Goal: Task Accomplishment & Management: Use online tool/utility

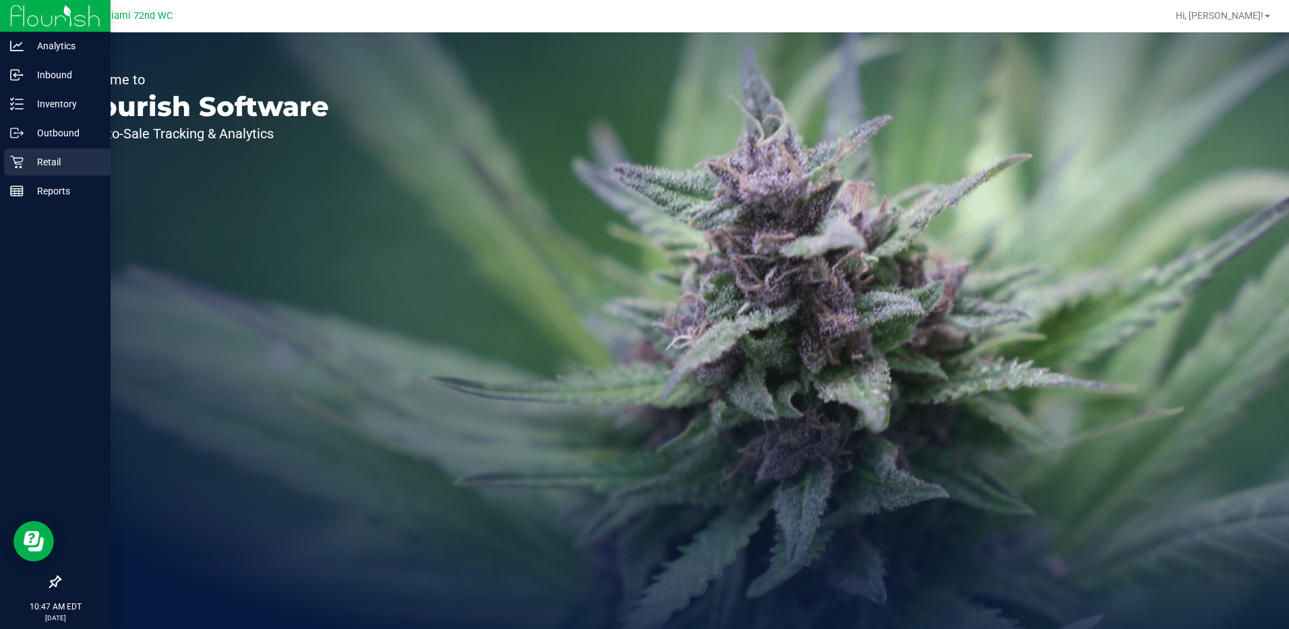
click at [30, 156] on p "Retail" at bounding box center [64, 162] width 81 height 16
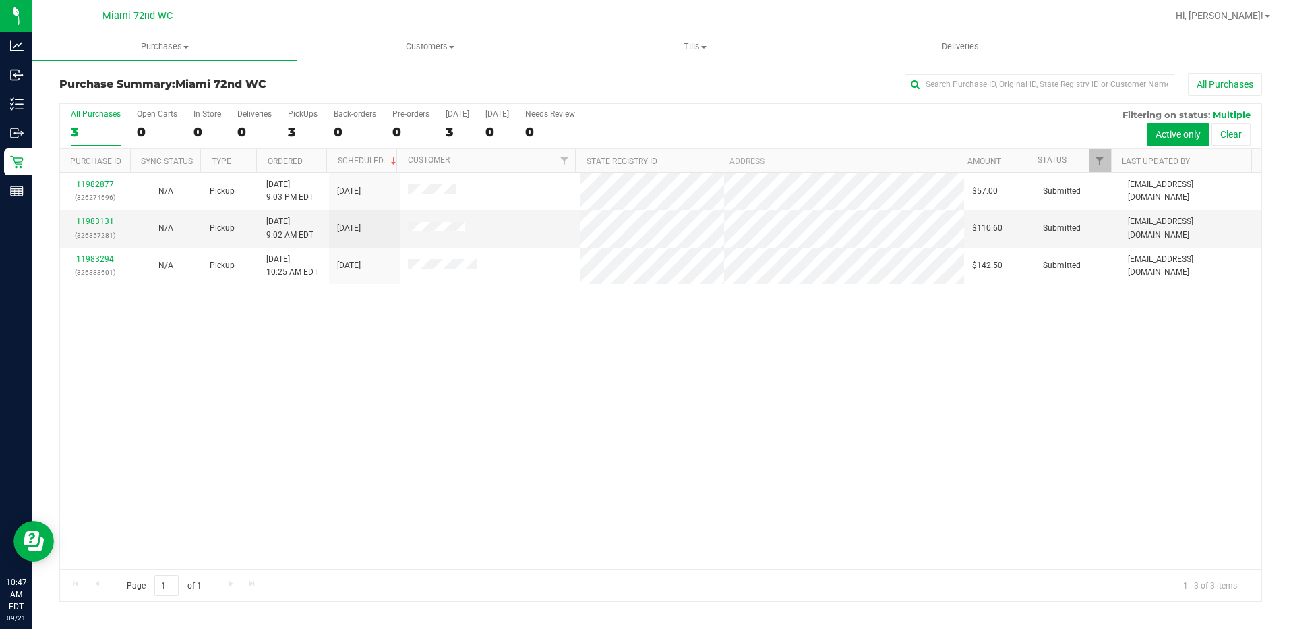
click at [718, 62] on div "Purchase Summary: Miami 72nd WC All Purchases All Purchases 3 Open Carts 0 In S…" at bounding box center [660, 337] width 1257 height 556
click at [709, 51] on span "Tills" at bounding box center [696, 46] width 264 height 12
click at [713, 101] on li "Reconcile e-payments" at bounding box center [695, 98] width 265 height 16
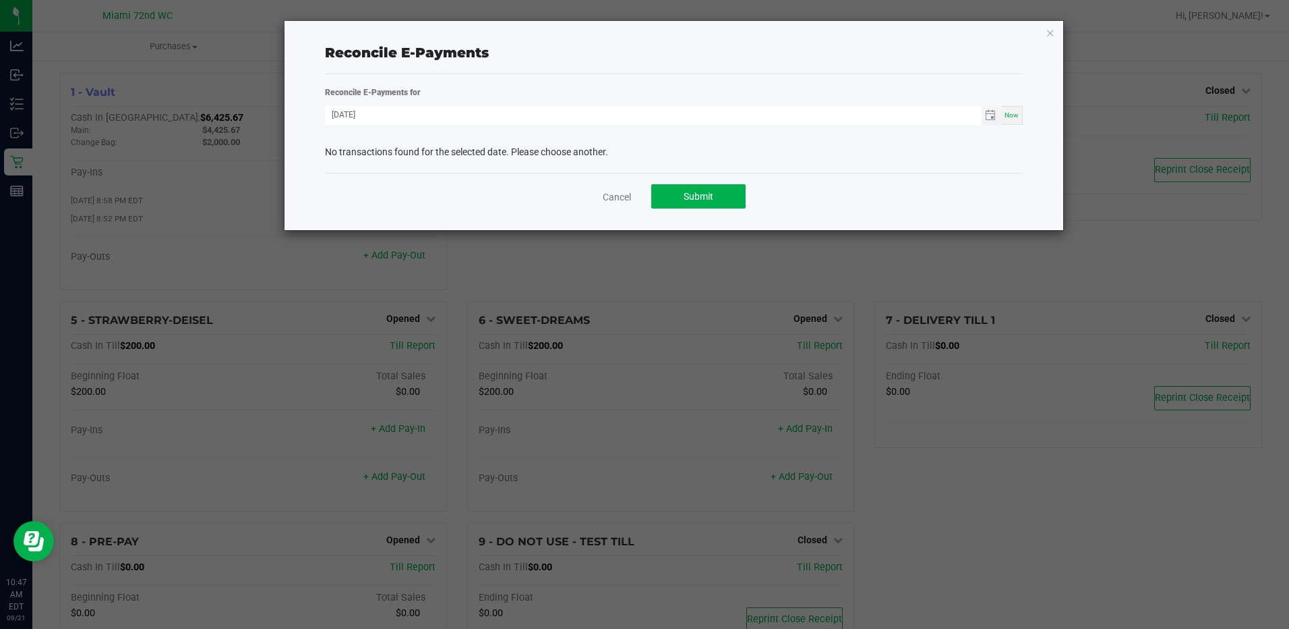
click at [985, 117] on span "Toggle calendar" at bounding box center [992, 115] width 20 height 19
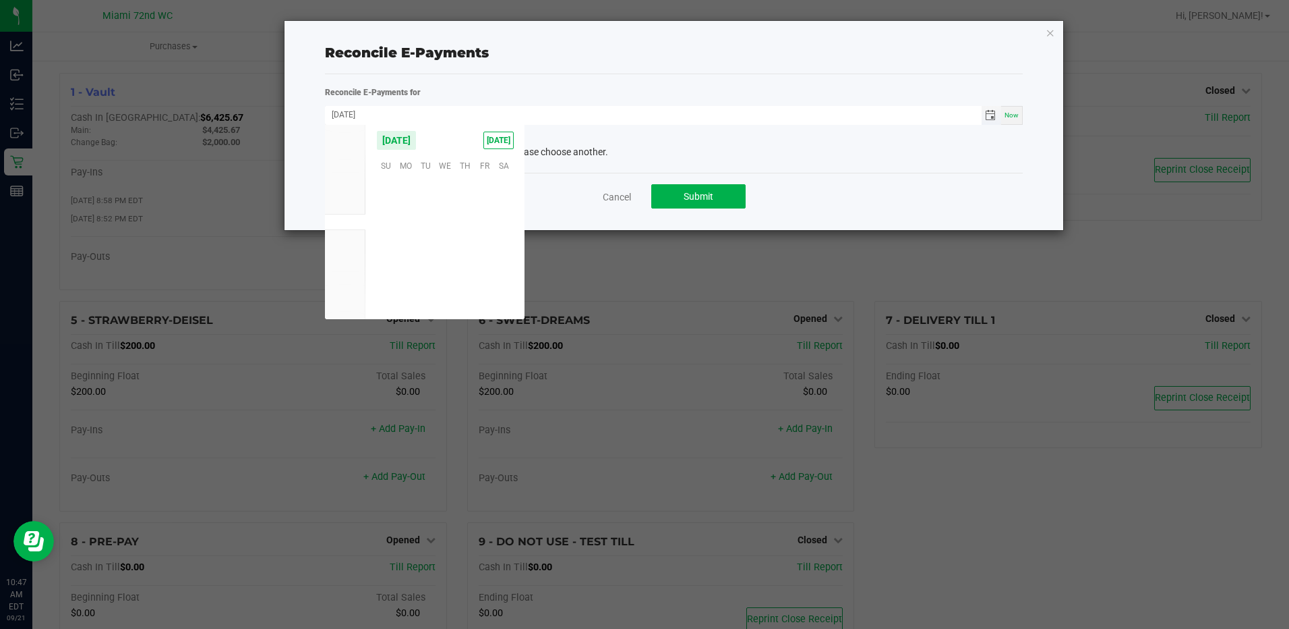
scroll to position [218723, 0]
click at [511, 235] on span "20" at bounding box center [504, 227] width 20 height 21
type input "[DATE]"
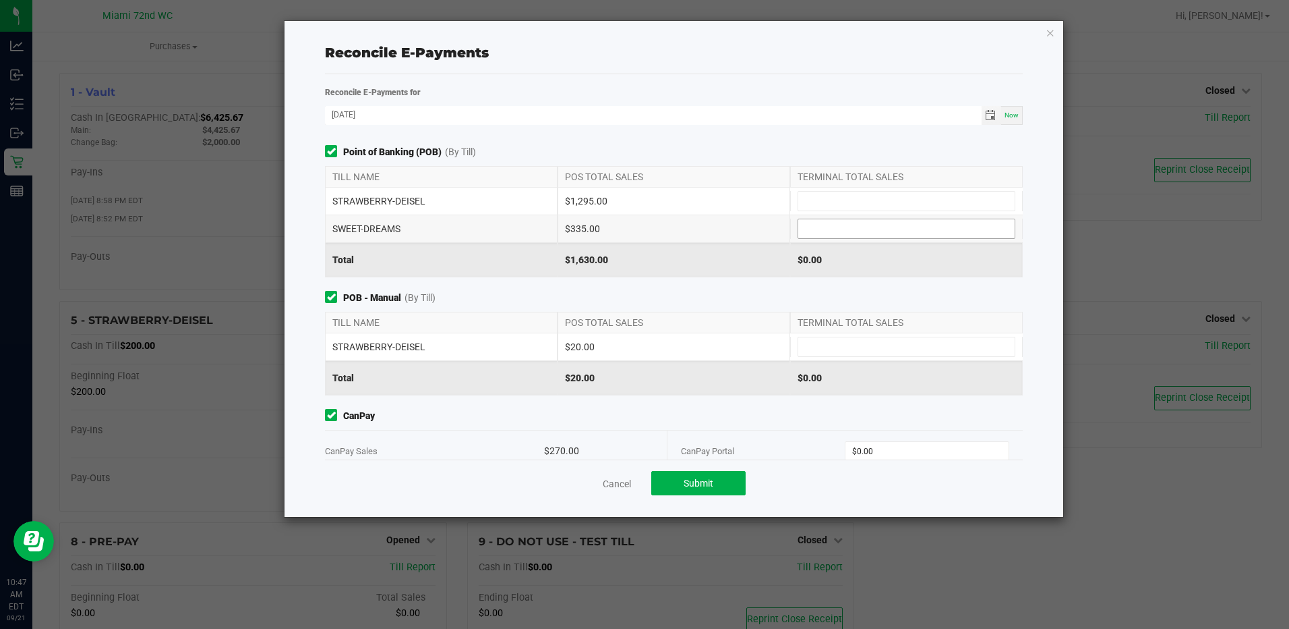
click at [853, 238] on span at bounding box center [907, 229] width 218 height 20
click at [855, 229] on input at bounding box center [907, 228] width 216 height 19
type input "$335.00"
click at [853, 196] on input at bounding box center [907, 201] width 216 height 19
type input "$1,295.00"
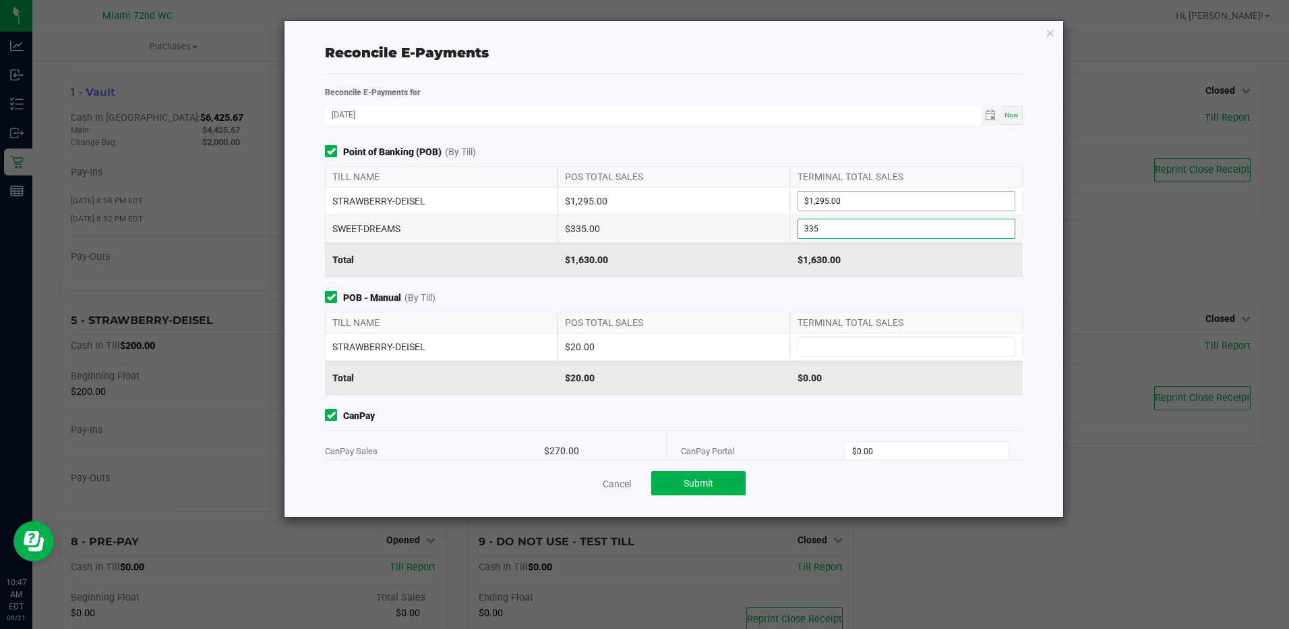
type input "$335.00"
type input "$20.00"
type input "$270.00"
click at [627, 313] on div "POS TOTAL SALES" at bounding box center [674, 322] width 233 height 20
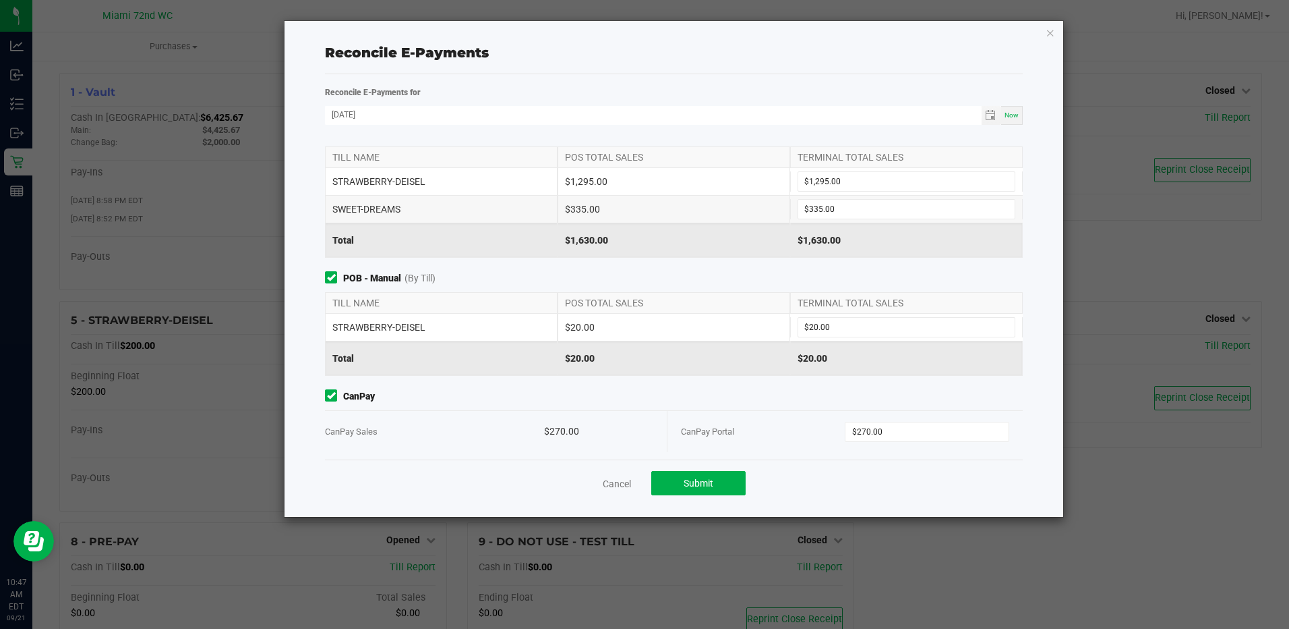
scroll to position [25, 0]
click at [697, 479] on span "Submit" at bounding box center [699, 482] width 30 height 11
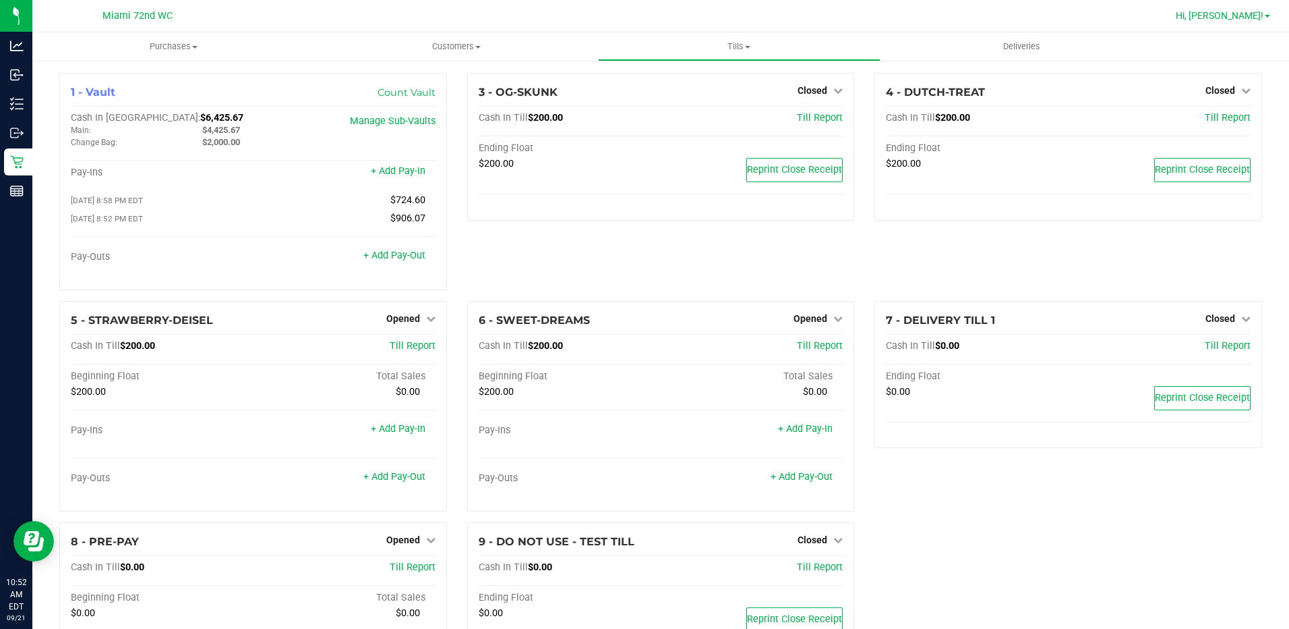
click at [1240, 21] on span "Hi, [PERSON_NAME]!" at bounding box center [1220, 15] width 88 height 11
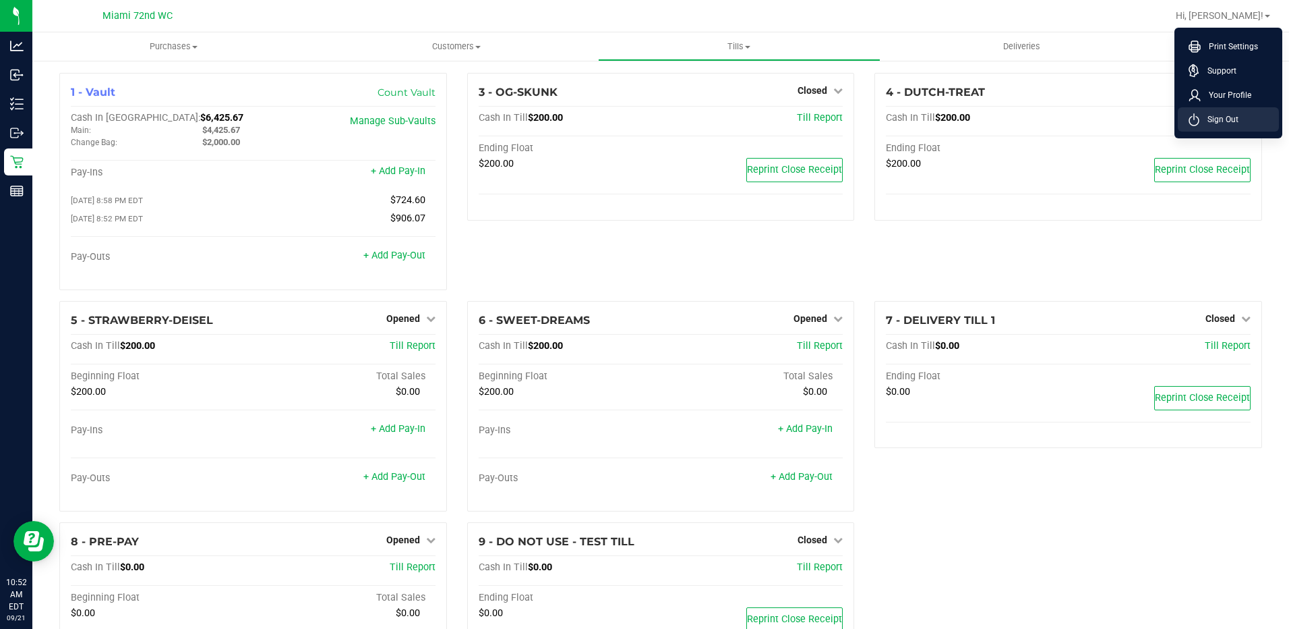
click at [1247, 117] on li "Sign Out" at bounding box center [1228, 119] width 101 height 24
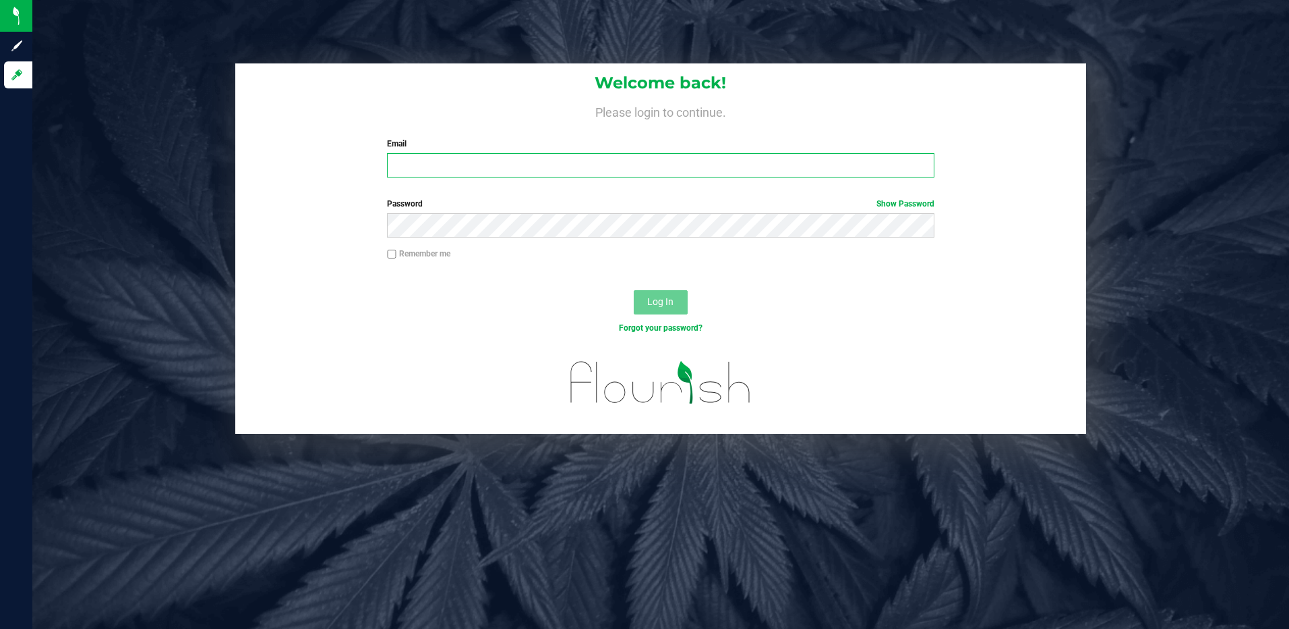
click at [462, 156] on input "Email" at bounding box center [661, 165] width 548 height 24
type input "[EMAIL_ADDRESS][DOMAIN_NAME]"
click at [634, 290] on button "Log In" at bounding box center [661, 302] width 54 height 24
